Goal: Task Accomplishment & Management: Manage account settings

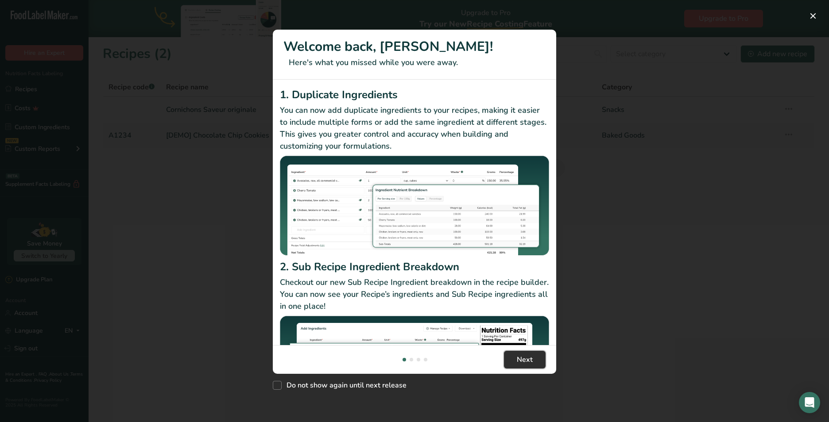
click at [532, 359] on span "Next" at bounding box center [525, 360] width 16 height 11
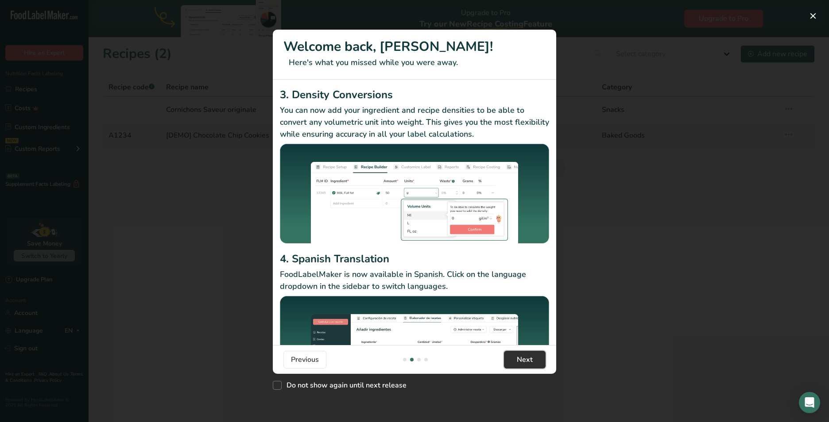
click at [532, 359] on span "Next" at bounding box center [525, 360] width 16 height 11
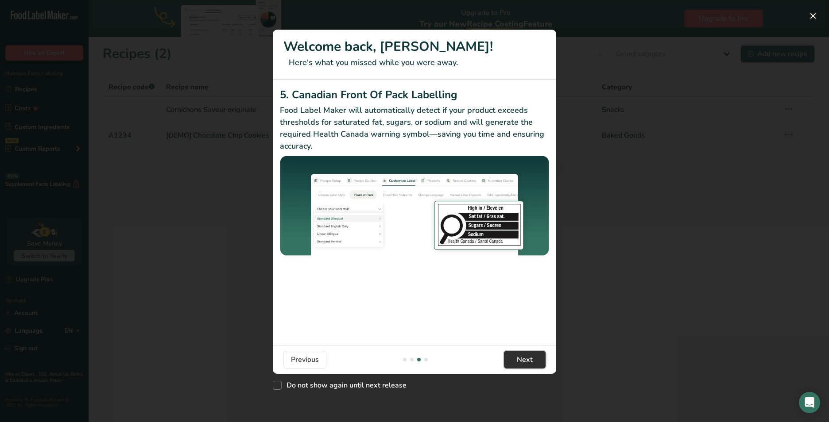
click at [532, 359] on span "Next" at bounding box center [525, 360] width 16 height 11
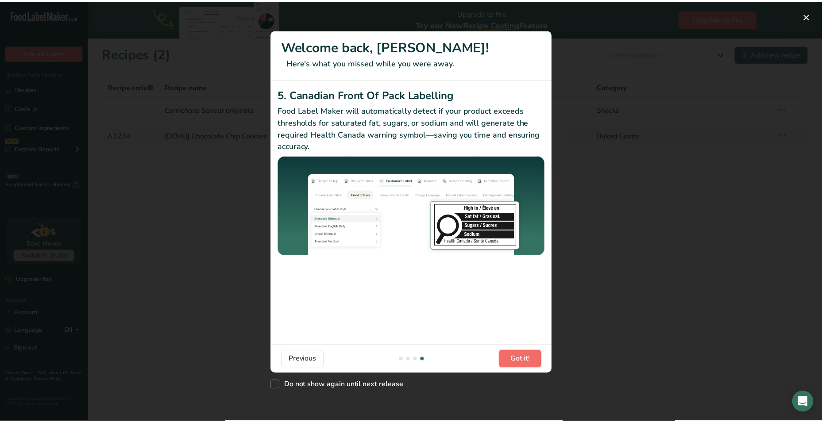
scroll to position [0, 850]
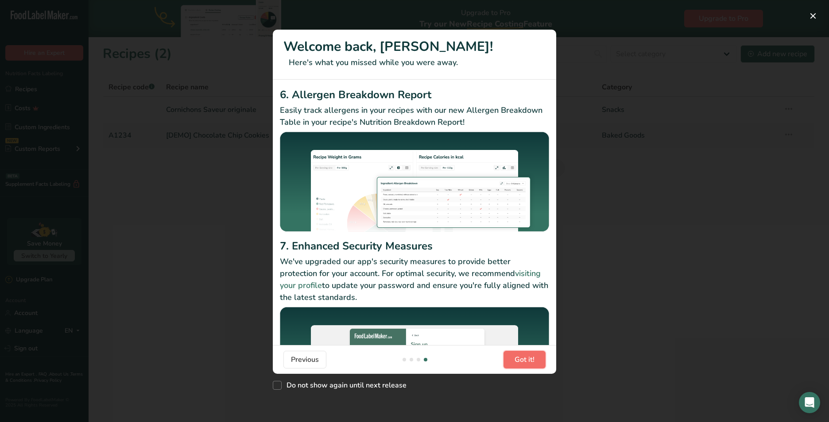
click at [532, 359] on span "Got it!" at bounding box center [524, 360] width 20 height 11
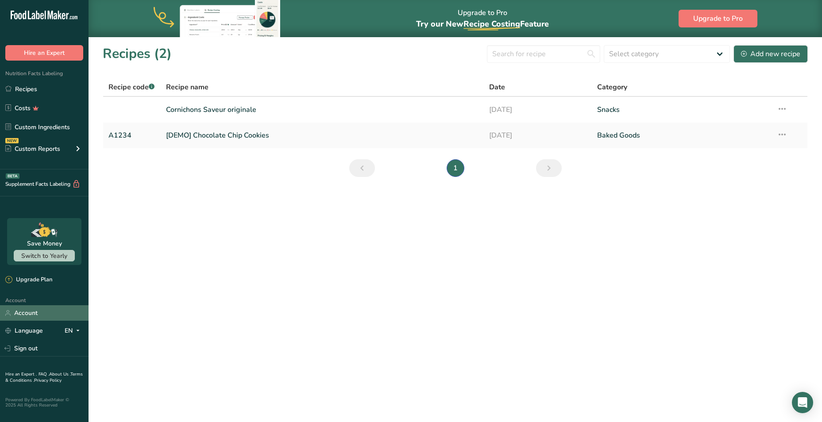
click at [23, 316] on link "Account" at bounding box center [44, 312] width 89 height 15
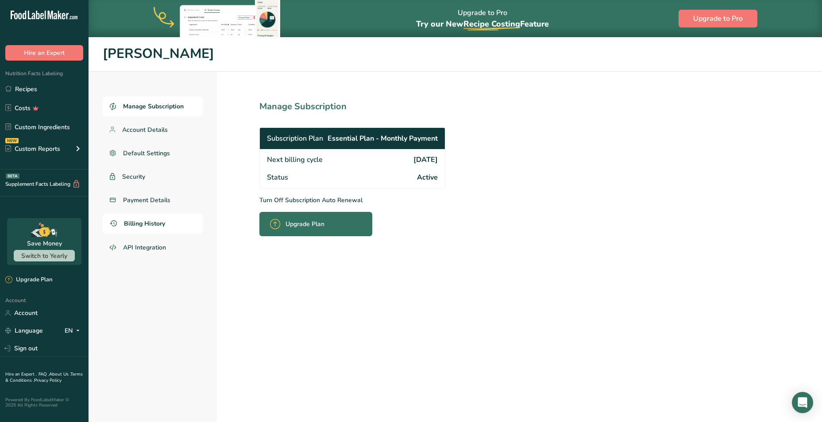
click at [134, 225] on span "Billing History" at bounding box center [144, 223] width 41 height 9
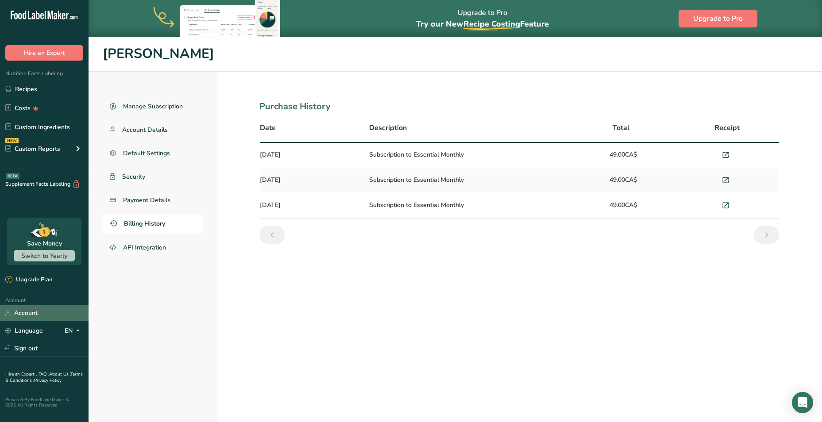
click at [35, 313] on link "Account" at bounding box center [44, 312] width 89 height 15
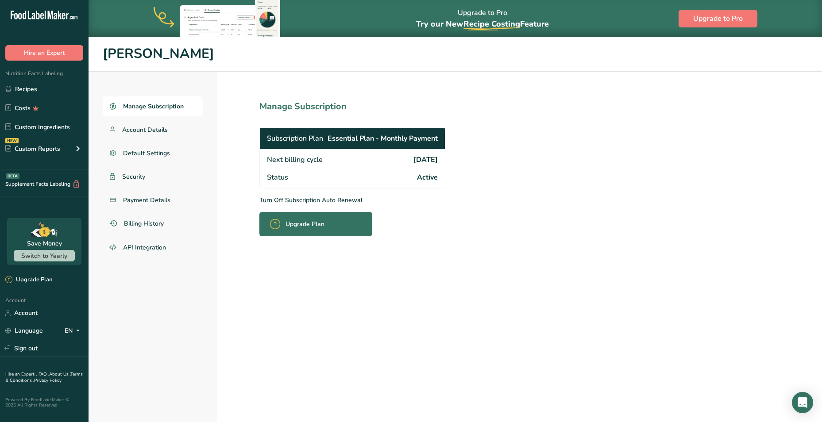
drag, startPoint x: 441, startPoint y: 160, endPoint x: 361, endPoint y: 158, distance: 79.7
click at [361, 158] on div "Next billing cycle [DATE]" at bounding box center [352, 158] width 185 height 19
